Goal: Information Seeking & Learning: Learn about a topic

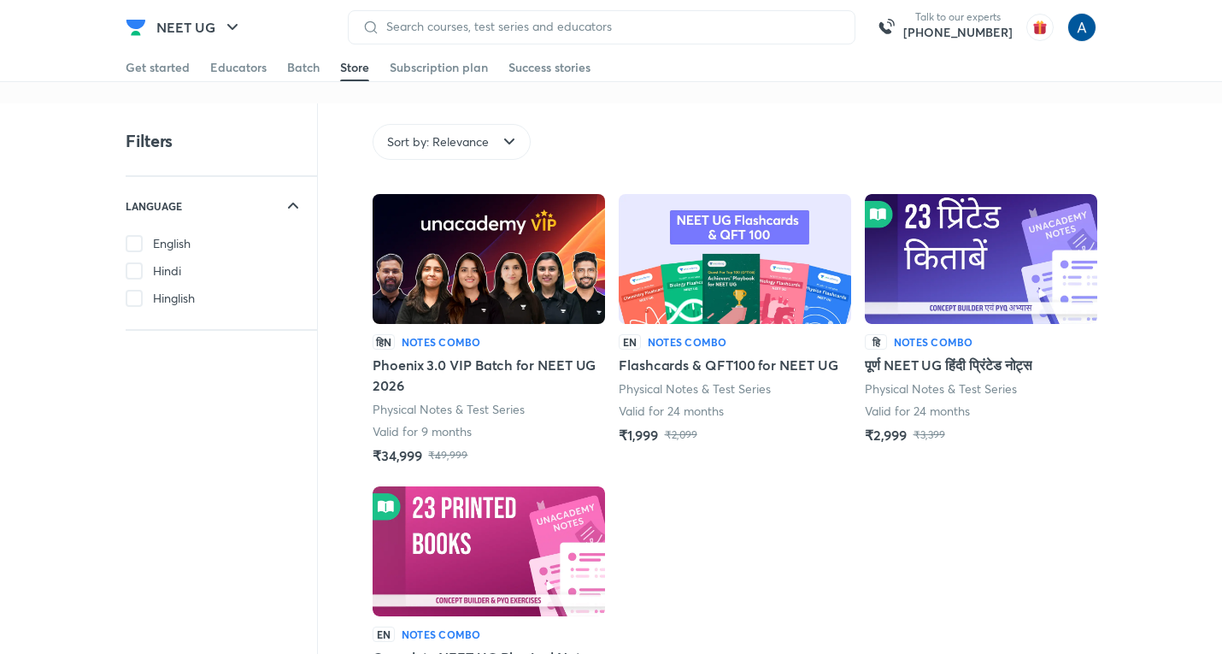
click at [158, 67] on div "Get started" at bounding box center [158, 67] width 64 height 17
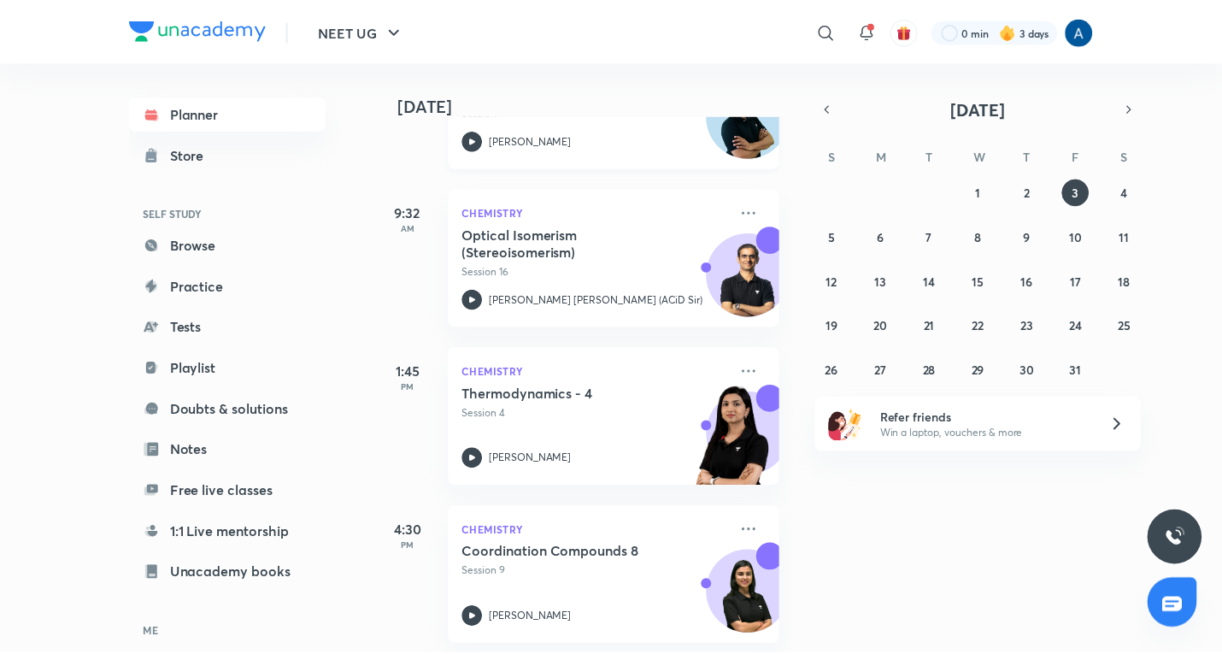
scroll to position [361, 0]
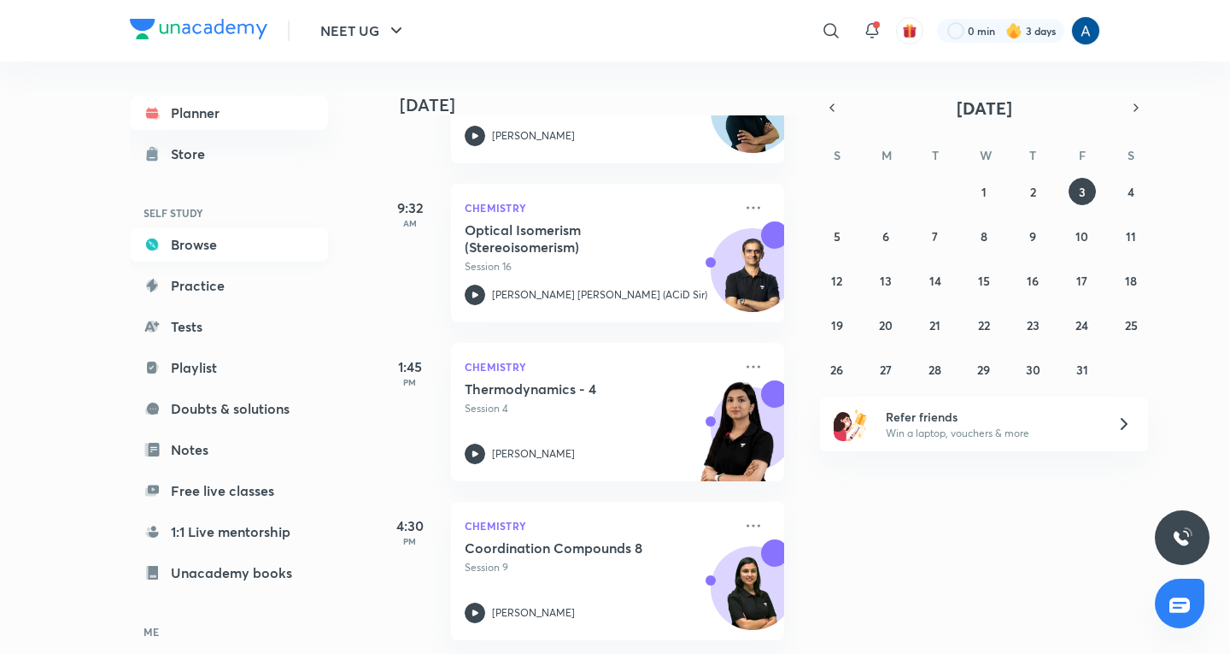
click at [181, 233] on link "Browse" at bounding box center [229, 244] width 198 height 34
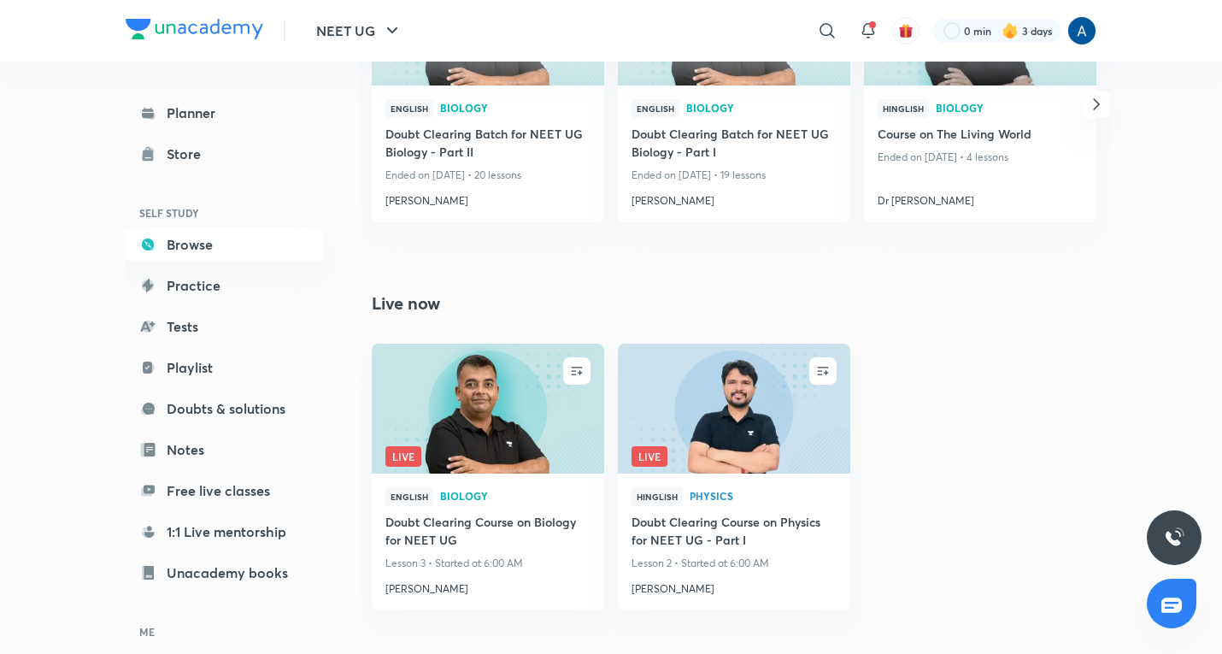
scroll to position [1282, 0]
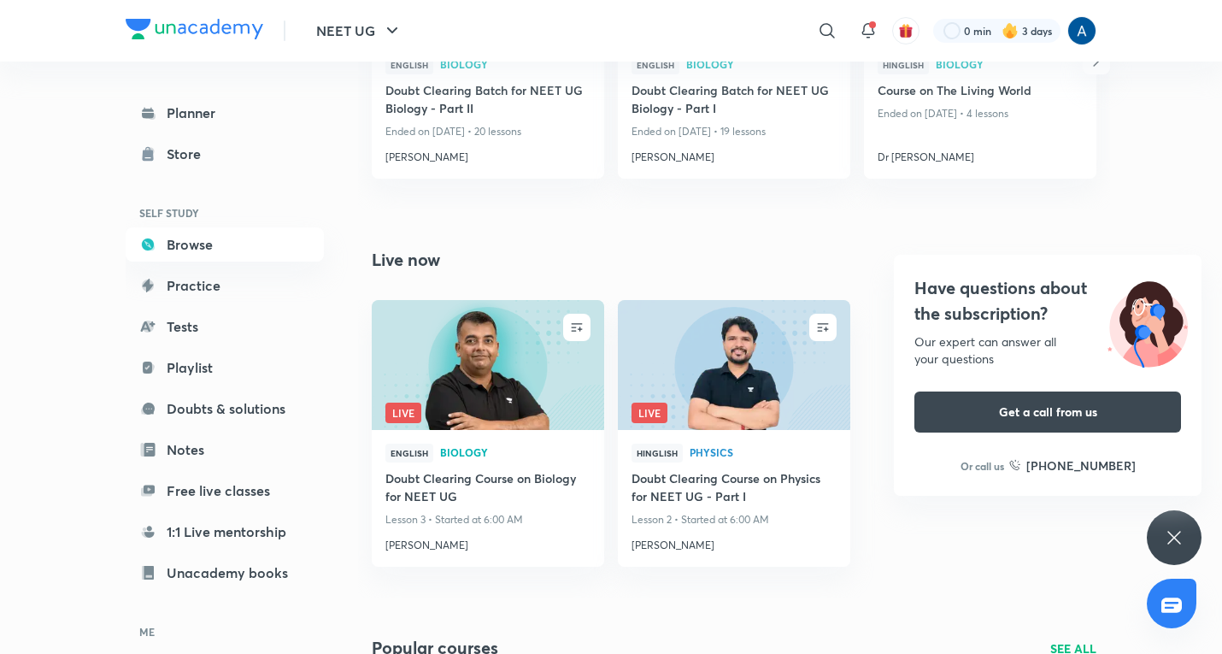
click at [1176, 520] on div "Have questions about the subscription? Our expert can answer all your questions…" at bounding box center [1174, 537] width 55 height 55
